Goal: Transaction & Acquisition: Obtain resource

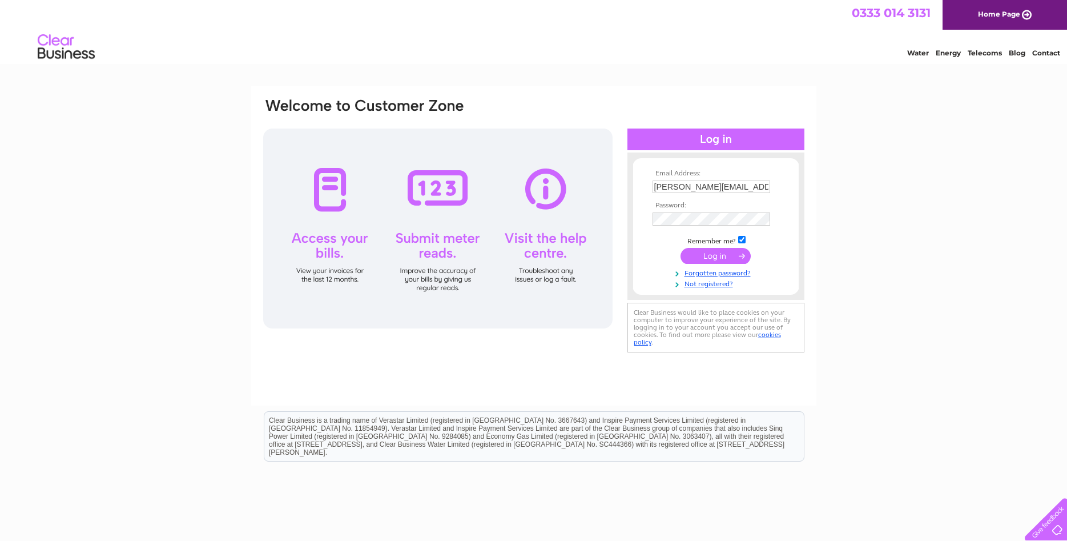
click at [716, 257] on input "submit" at bounding box center [716, 256] width 70 height 16
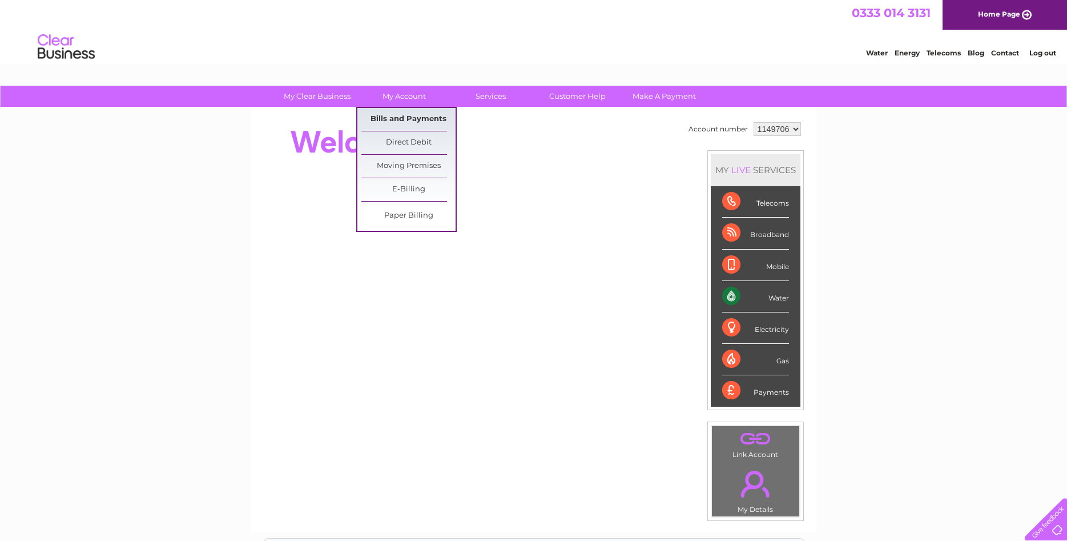
click at [403, 119] on link "Bills and Payments" at bounding box center [409, 119] width 94 height 23
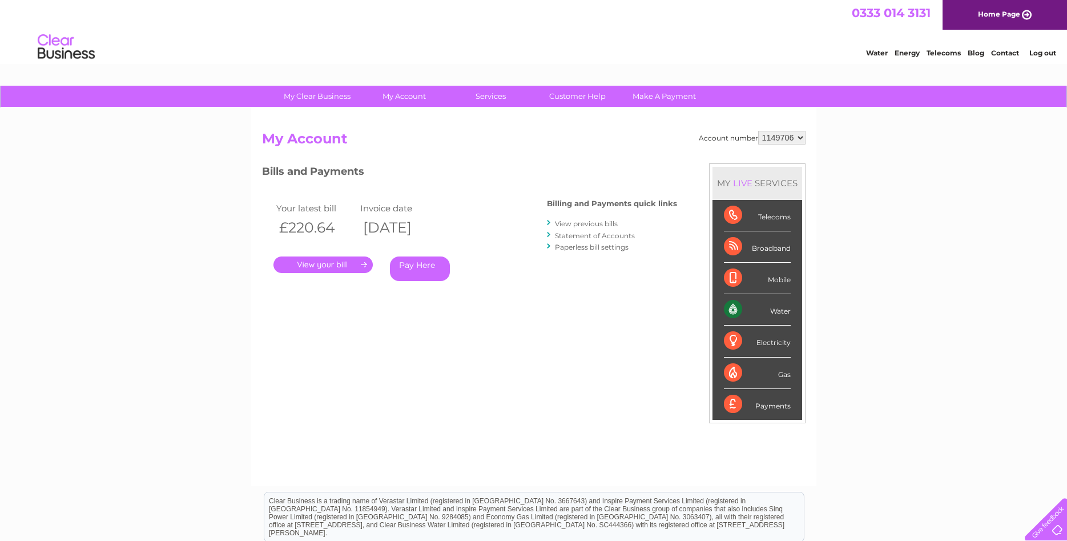
click at [328, 263] on link "." at bounding box center [323, 264] width 99 height 17
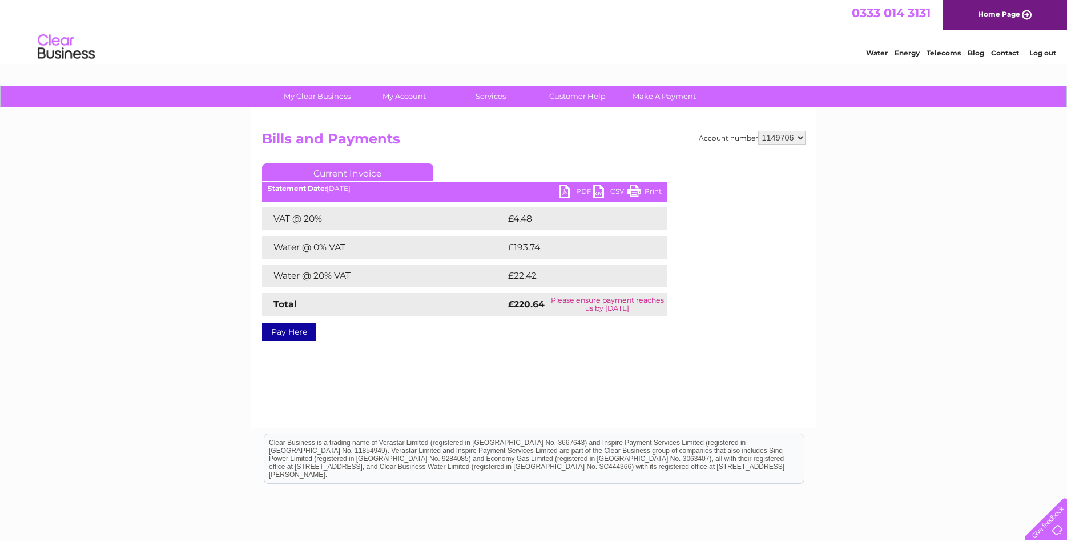
click at [561, 192] on link "PDF" at bounding box center [576, 192] width 34 height 17
click at [758, 131] on select "1149706" at bounding box center [781, 138] width 47 height 14
click at [983, 153] on div "My Clear Business Login Details My Details My Preferences Link Account My Accou…" at bounding box center [533, 354] width 1067 height 537
click at [867, 214] on div "My Clear Business Login Details My Details My Preferences Link Account My Accou…" at bounding box center [533, 354] width 1067 height 537
click at [1047, 56] on link "Log out" at bounding box center [1043, 53] width 27 height 9
